Goal: Task Accomplishment & Management: Manage account settings

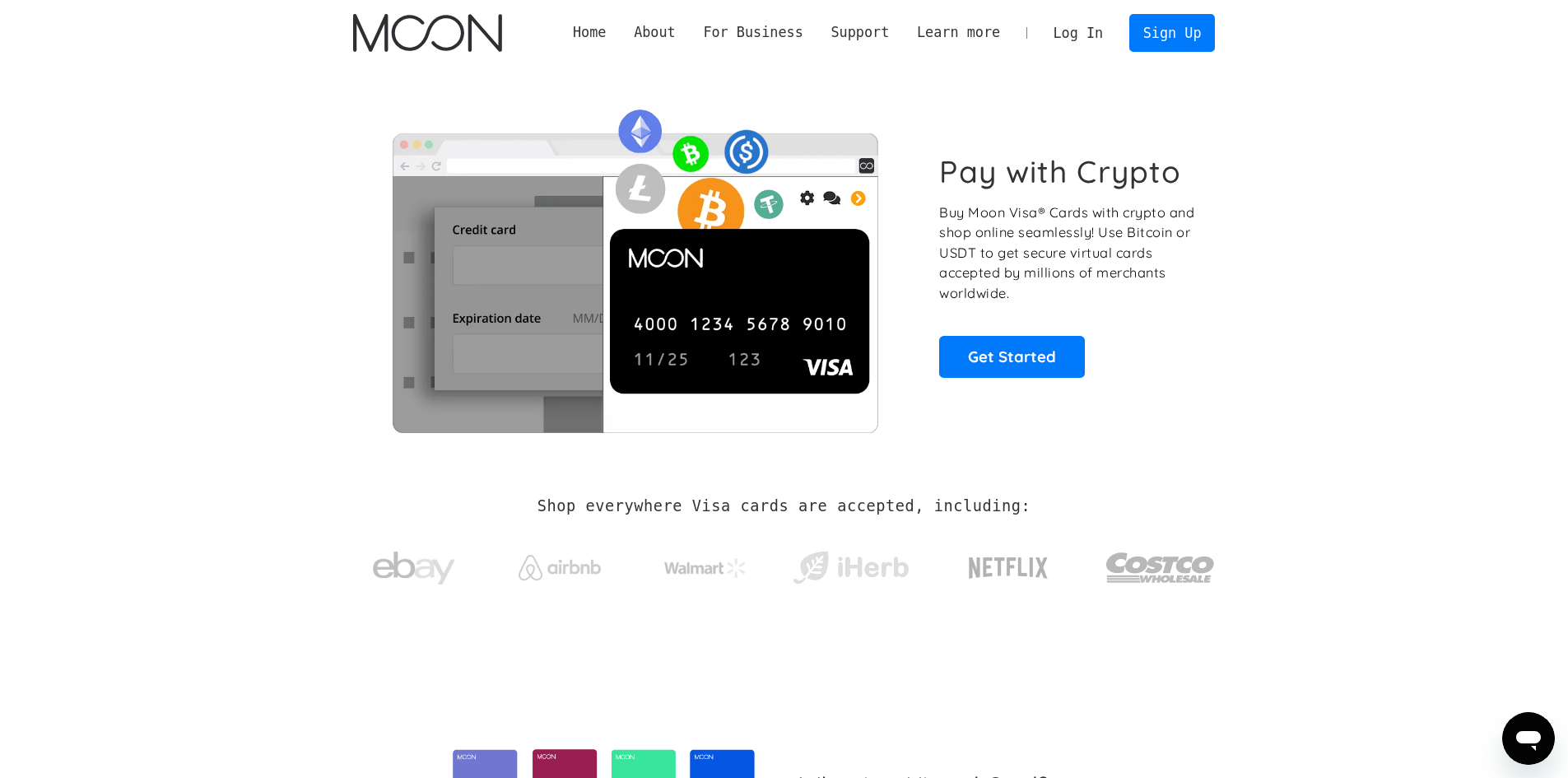
drag, startPoint x: 0, startPoint y: 0, endPoint x: 1103, endPoint y: 40, distance: 1103.7
click at [1103, 40] on link "Log In" at bounding box center [1078, 32] width 78 height 36
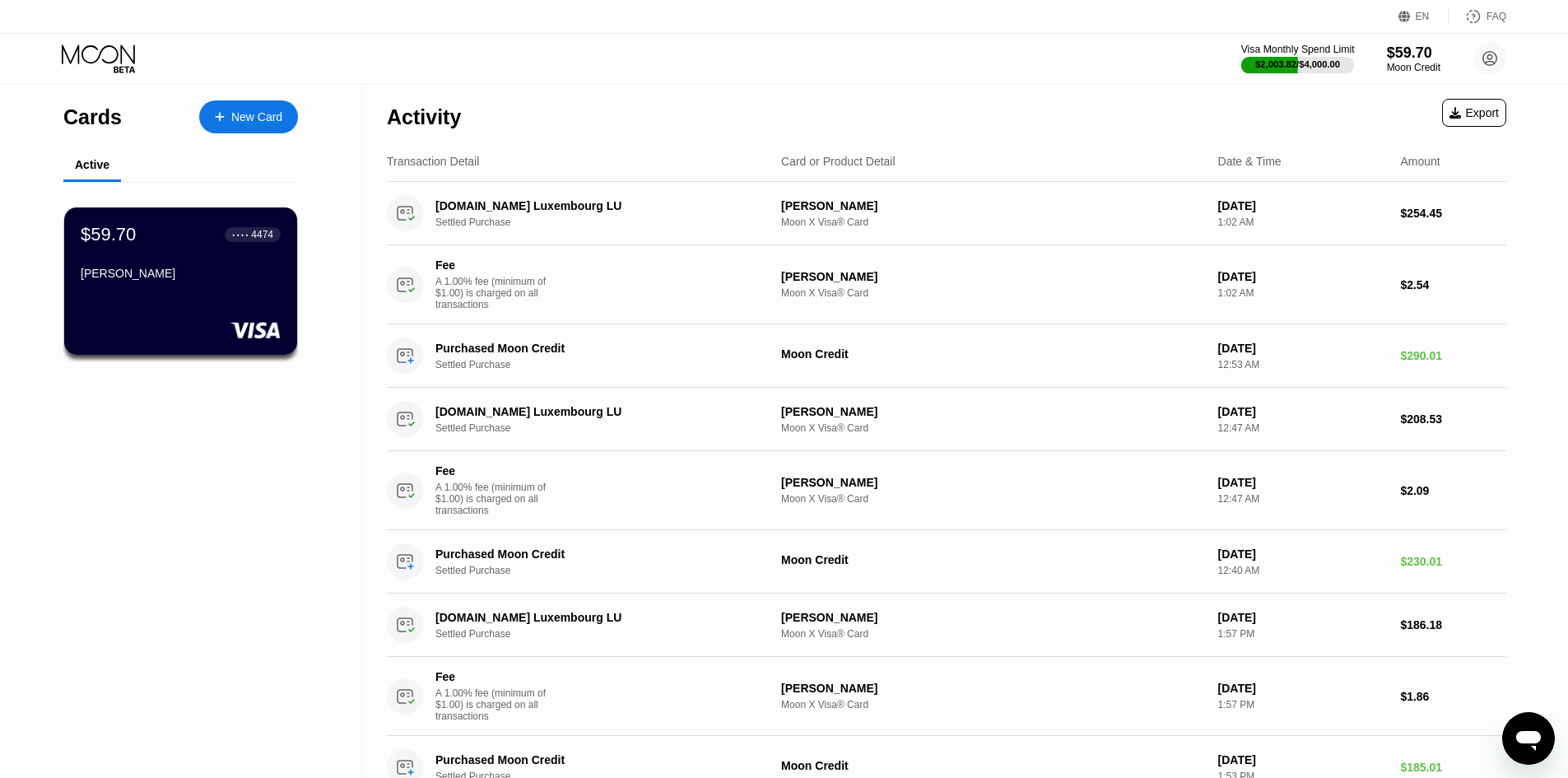
click at [1333, 61] on div "$2,003.82 / $4,000.00" at bounding box center [1298, 64] width 84 height 10
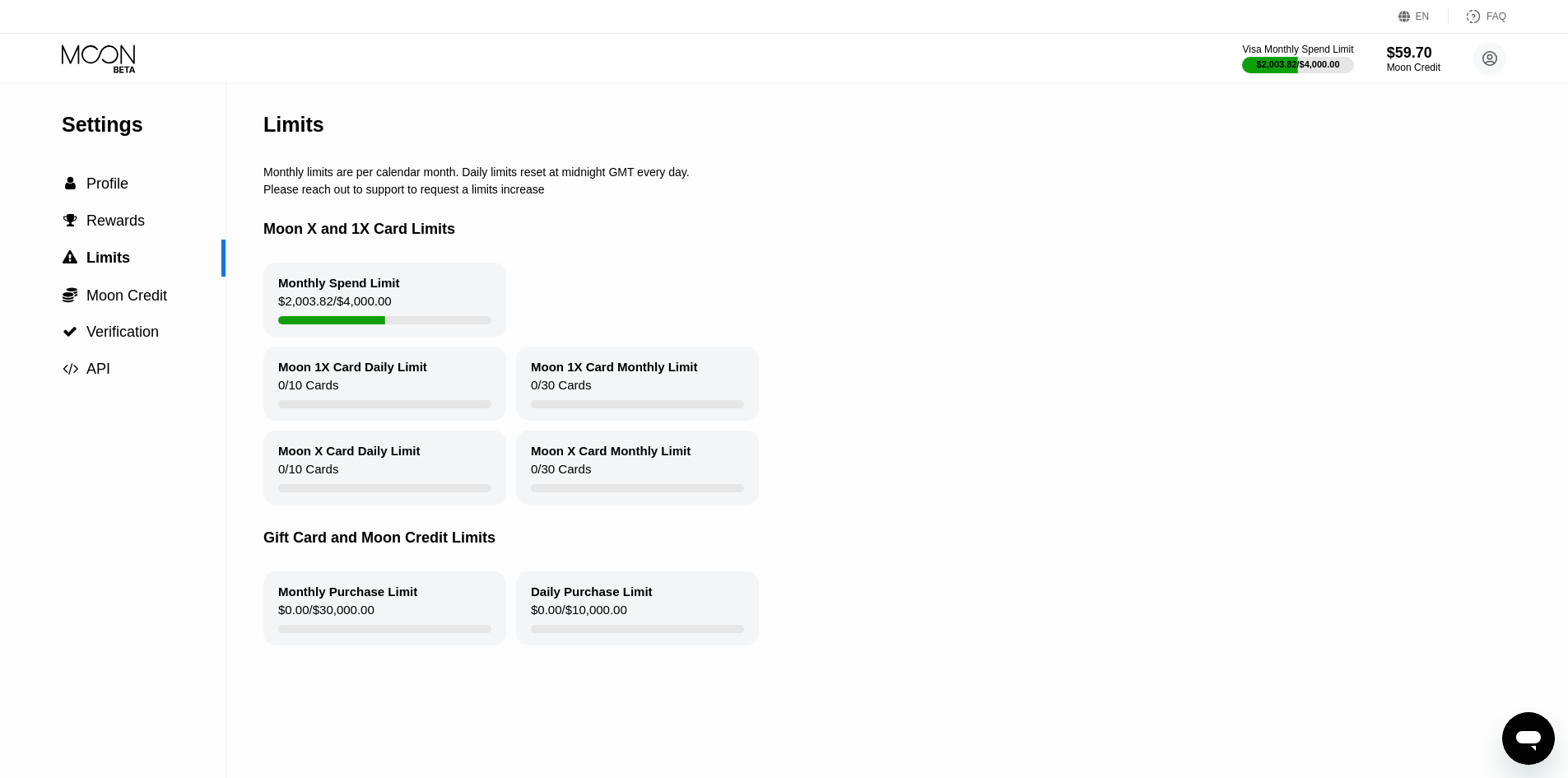
click at [390, 308] on div "Monthly Spend Limit $2,003.82 / $4,000.00" at bounding box center [385, 299] width 243 height 74
click at [387, 290] on div "Monthly Spend Limit" at bounding box center [339, 282] width 122 height 14
click at [82, 351] on div " Verification" at bounding box center [113, 332] width 225 height 37
